Goal: Information Seeking & Learning: Learn about a topic

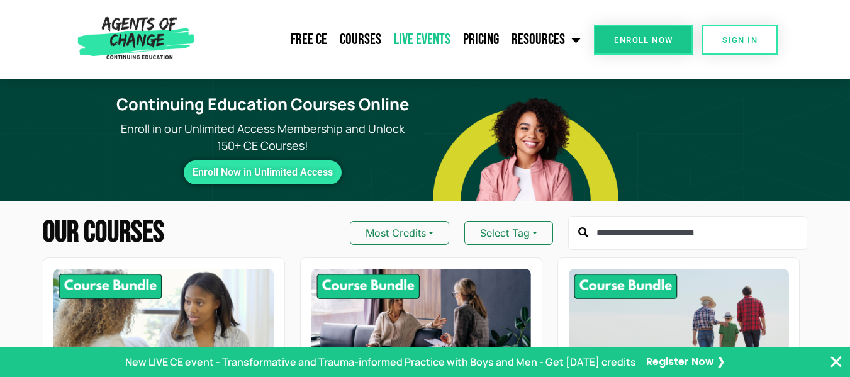
click at [429, 42] on link "Live Events" at bounding box center [422, 39] width 69 height 31
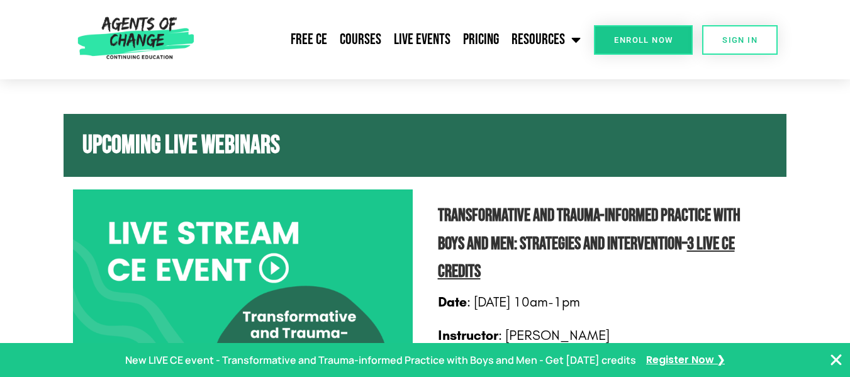
scroll to position [612, 0]
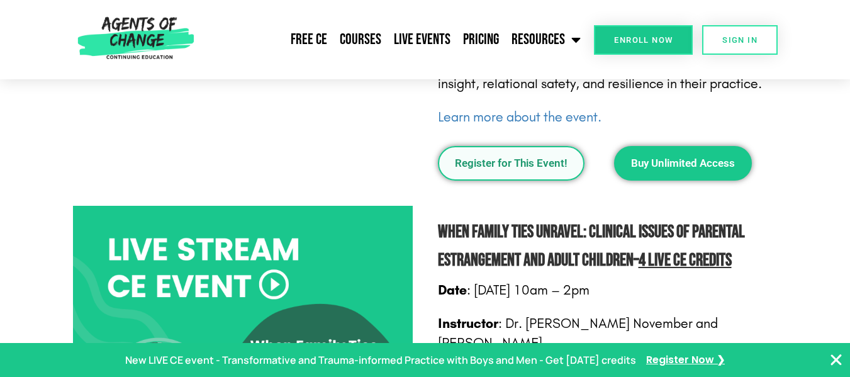
scroll to position [1124, 0]
